Goal: Task Accomplishment & Management: Use online tool/utility

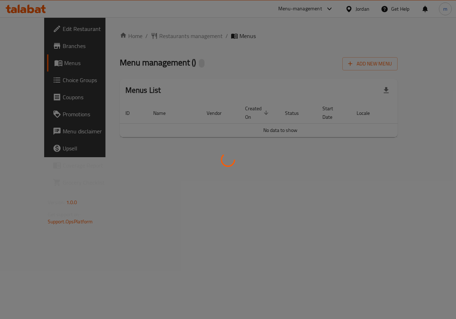
click at [32, 81] on div at bounding box center [228, 159] width 456 height 319
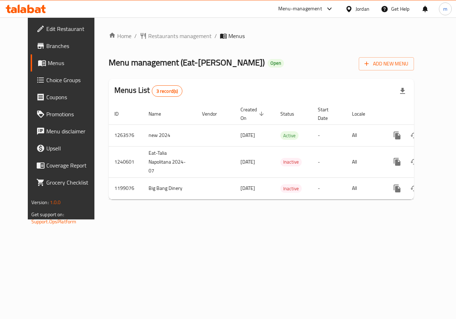
click at [46, 80] on span "Choice Groups" at bounding box center [72, 80] width 52 height 9
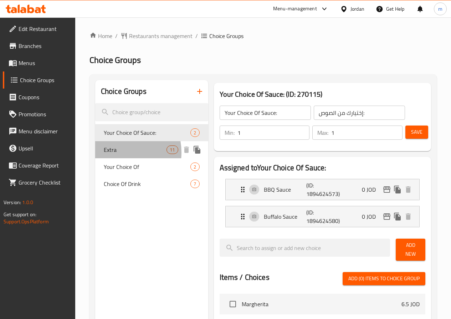
click at [114, 153] on span "Extra" at bounding box center [135, 150] width 63 height 9
type input "Extra"
type input "اضافات"
type input "0"
type input "10"
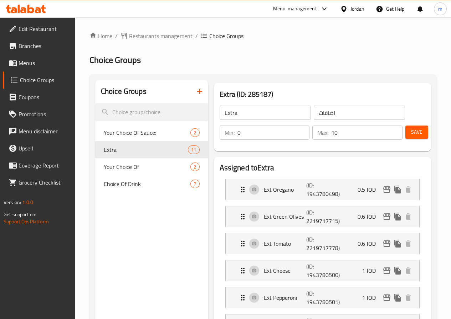
click at [40, 31] on span "Edit Restaurant" at bounding box center [44, 29] width 51 height 9
